Goal: Task Accomplishment & Management: Use online tool/utility

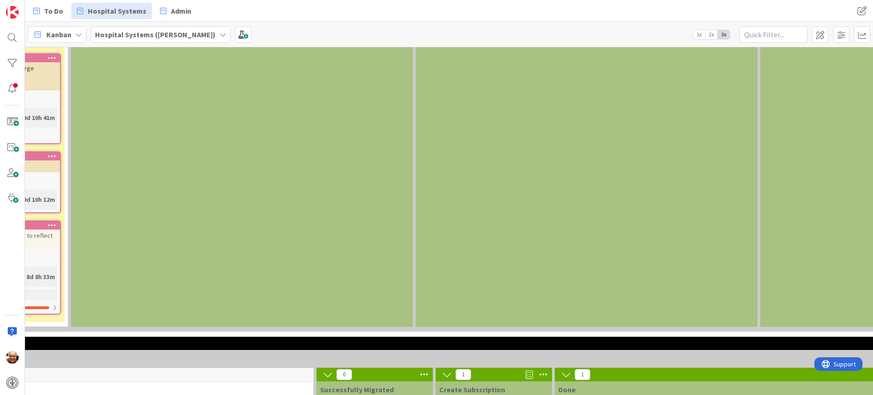
scroll to position [1876, 932]
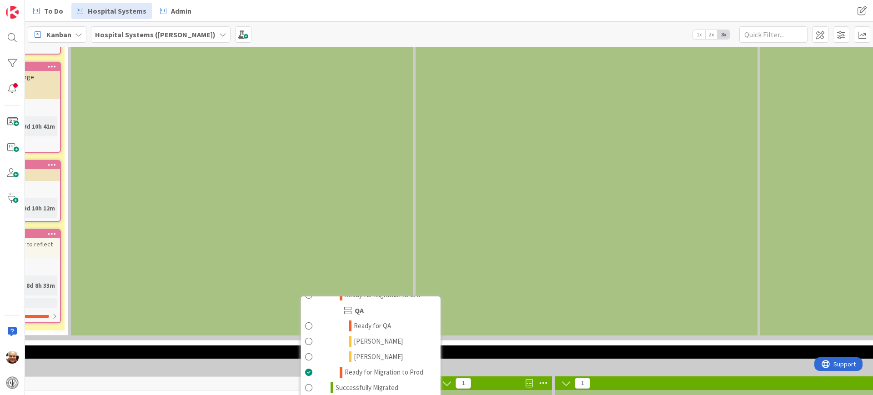
scroll to position [739, 0]
click at [308, 395] on span at bounding box center [308, 400] width 7 height 11
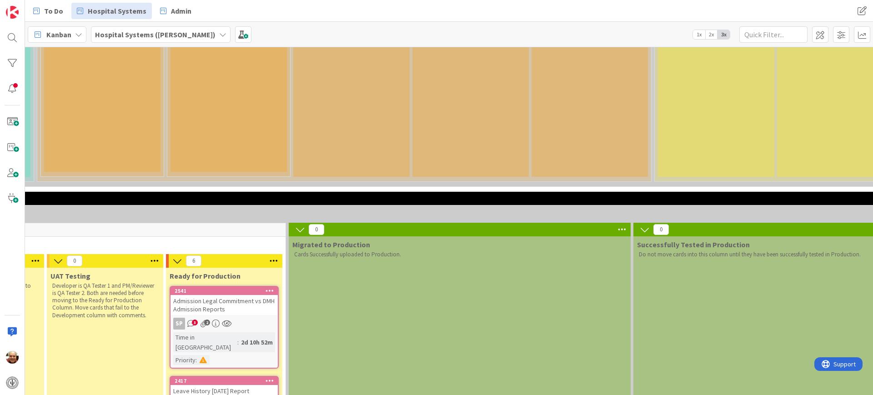
scroll to position [1365, 720]
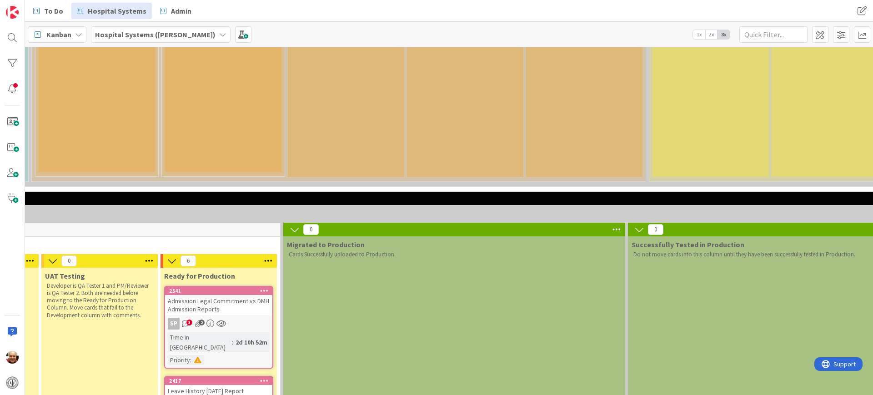
click at [268, 254] on icon at bounding box center [268, 261] width 12 height 14
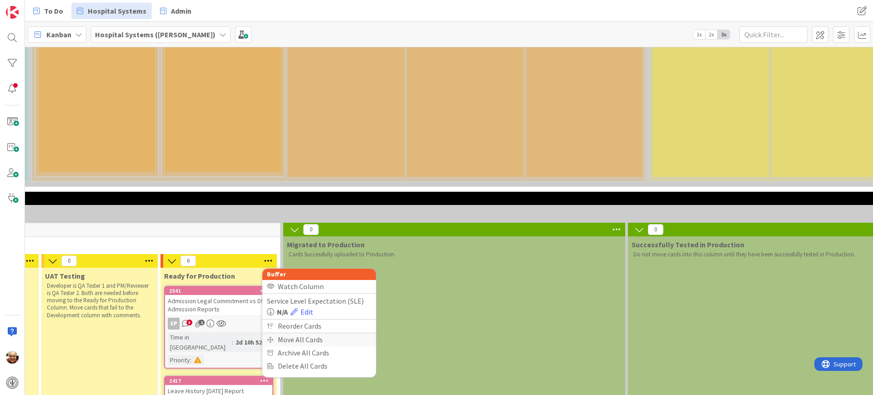
click at [300, 333] on div "Move All Cards" at bounding box center [319, 339] width 114 height 13
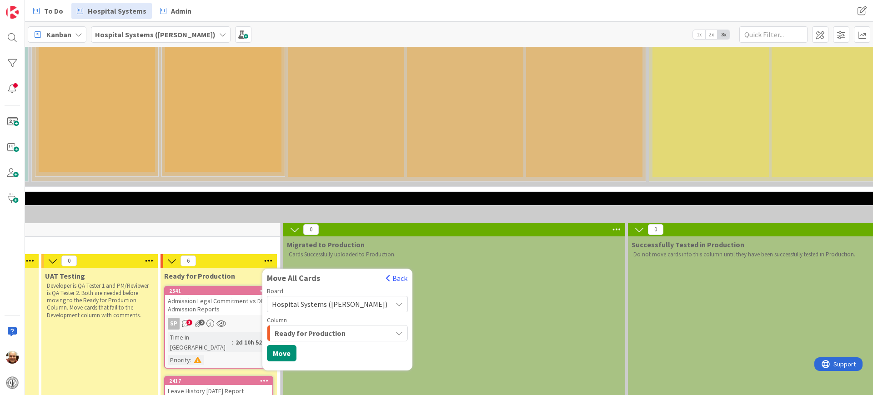
click at [396, 330] on icon "button" at bounding box center [399, 333] width 7 height 7
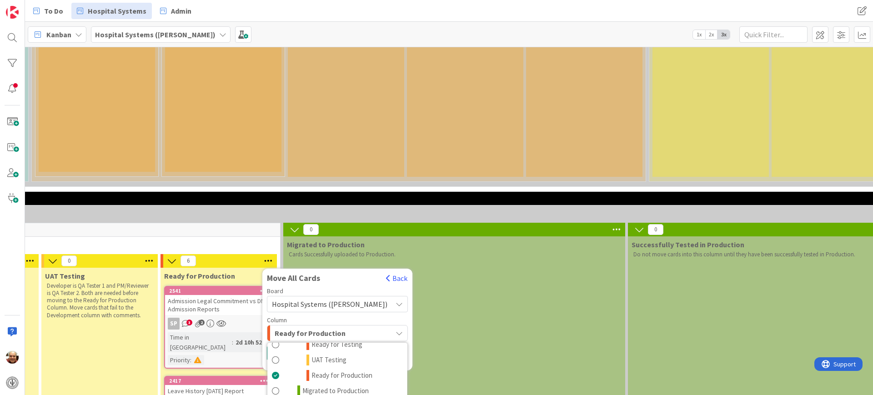
scroll to position [512, 0]
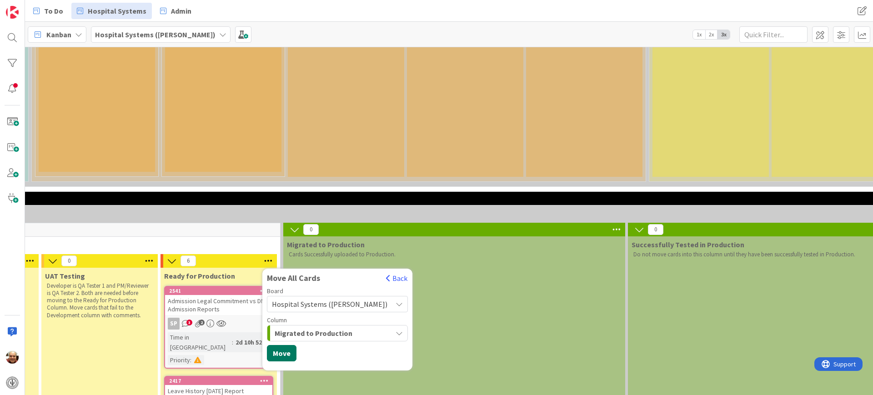
click at [281, 345] on button "Move" at bounding box center [282, 353] width 30 height 16
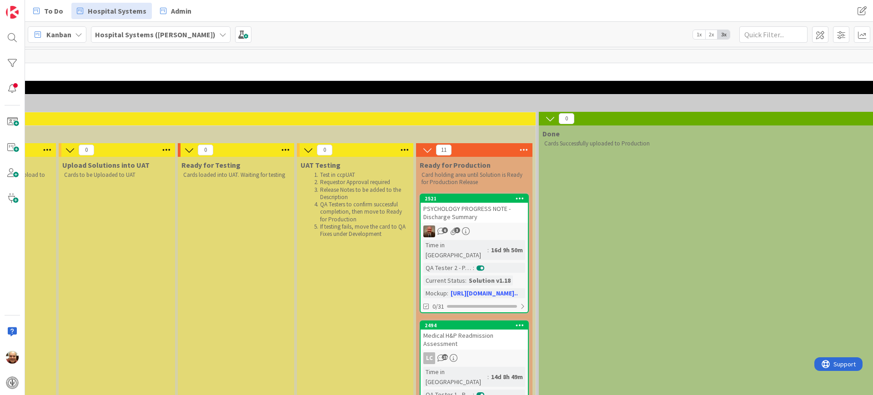
scroll to position [0, 1431]
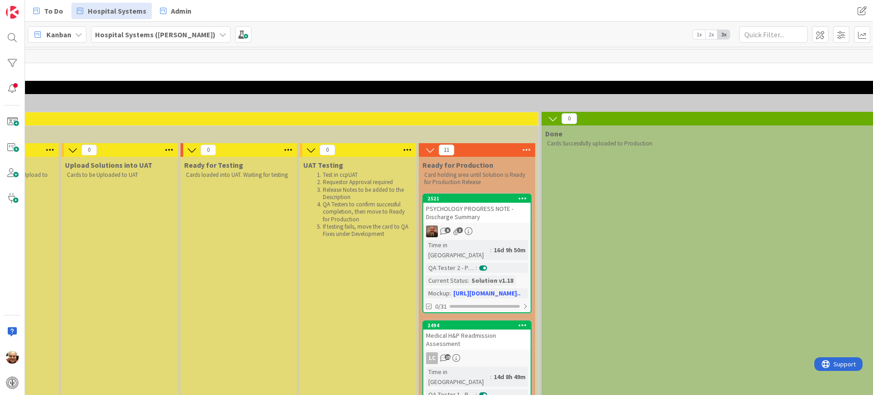
click at [528, 147] on icon at bounding box center [527, 150] width 12 height 14
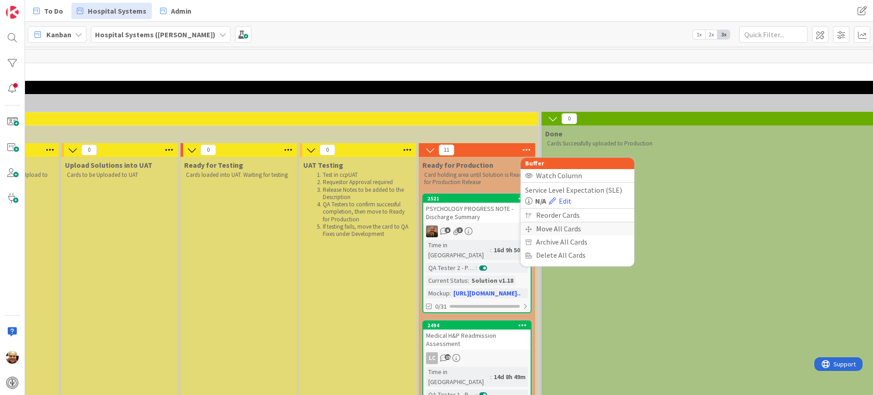
click at [556, 227] on div "Move All Cards" at bounding box center [578, 228] width 114 height 13
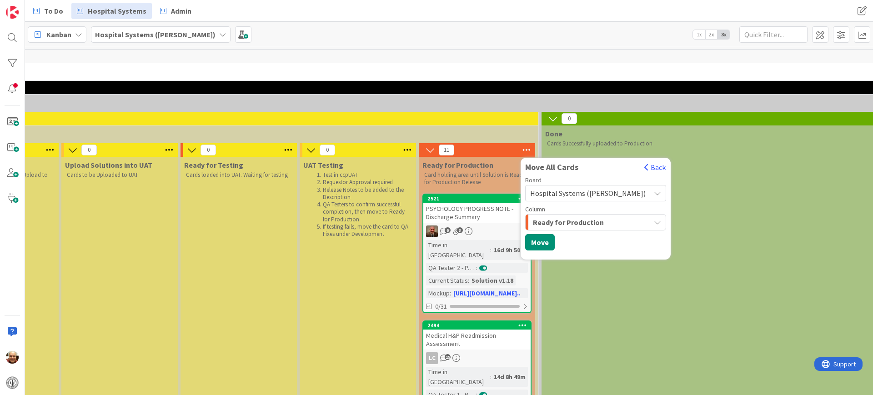
click at [654, 221] on icon "button" at bounding box center [657, 222] width 7 height 7
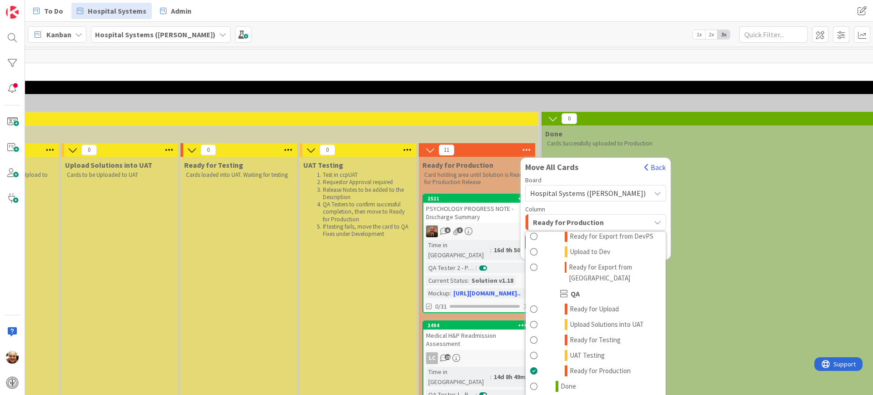
scroll to position [284, 0]
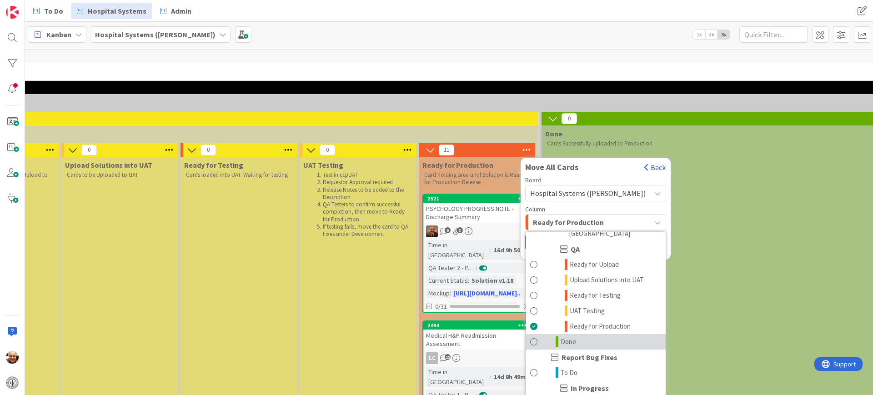
click at [533, 341] on span at bounding box center [533, 342] width 7 height 11
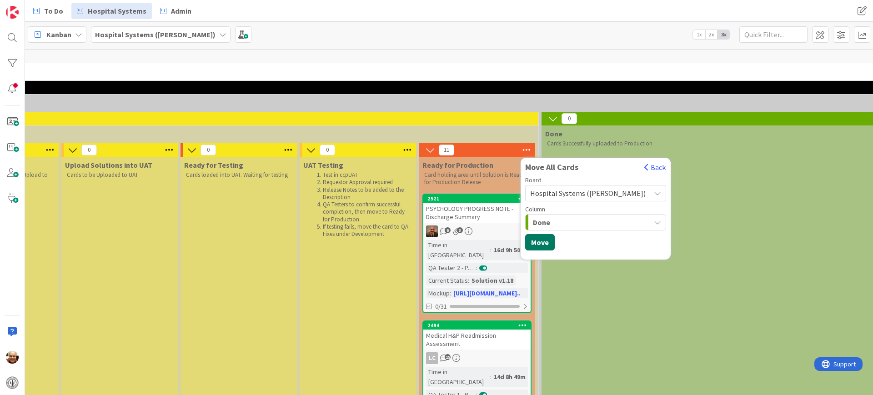
click at [541, 243] on button "Move" at bounding box center [540, 242] width 30 height 16
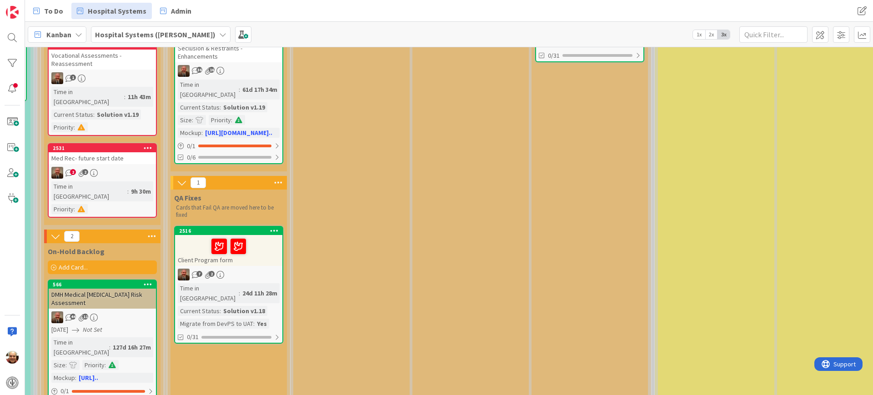
scroll to position [0, 715]
